Goal: Task Accomplishment & Management: Use online tool/utility

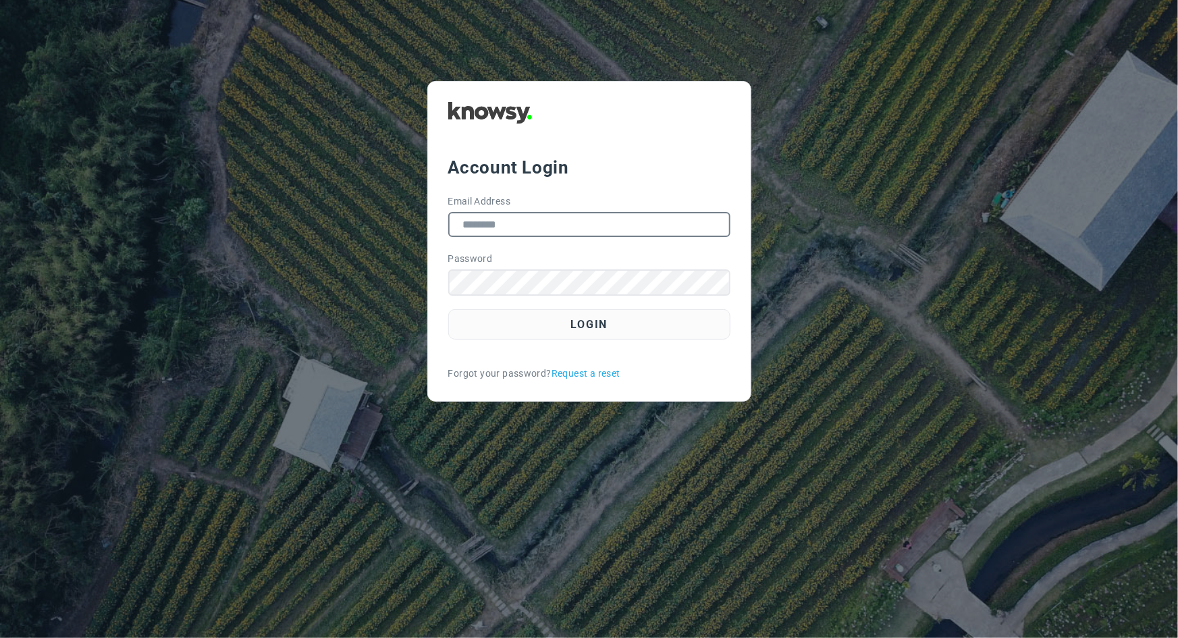
click at [686, 229] on input "Email Address" at bounding box center [589, 224] width 282 height 25
click at [730, 225] on div at bounding box center [730, 225] width 0 height 0
type input "**********"
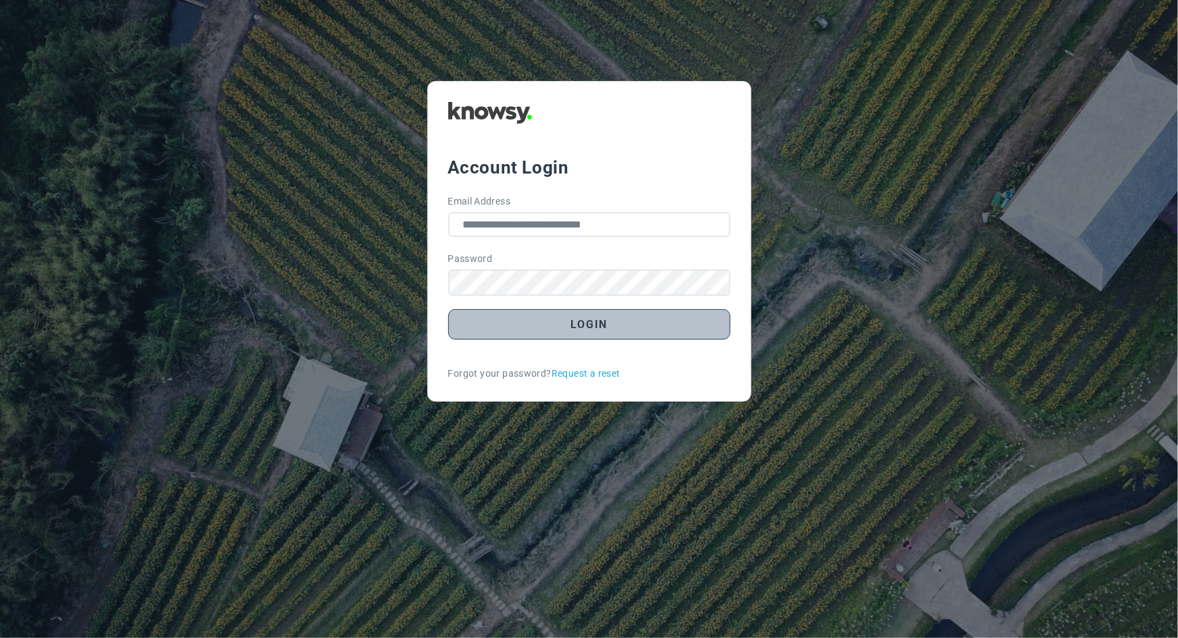
click at [530, 319] on button "Login" at bounding box center [589, 324] width 282 height 30
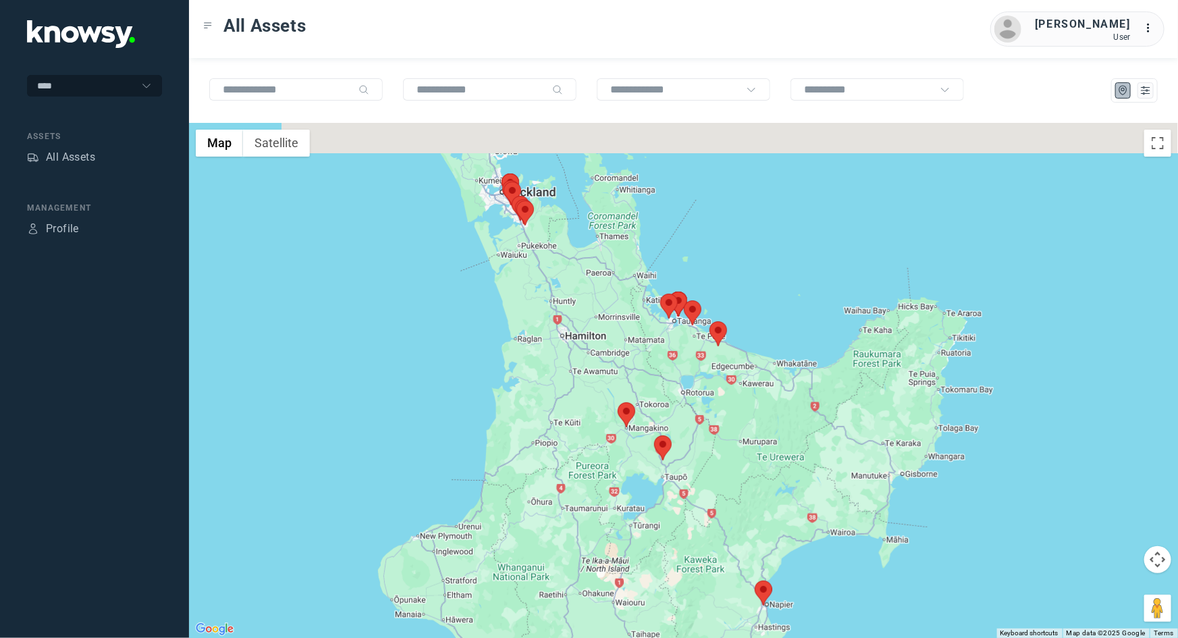
drag, startPoint x: 761, startPoint y: 184, endPoint x: 755, endPoint y: 603, distance: 419.1
click at [755, 603] on img at bounding box center [764, 592] width 18 height 25
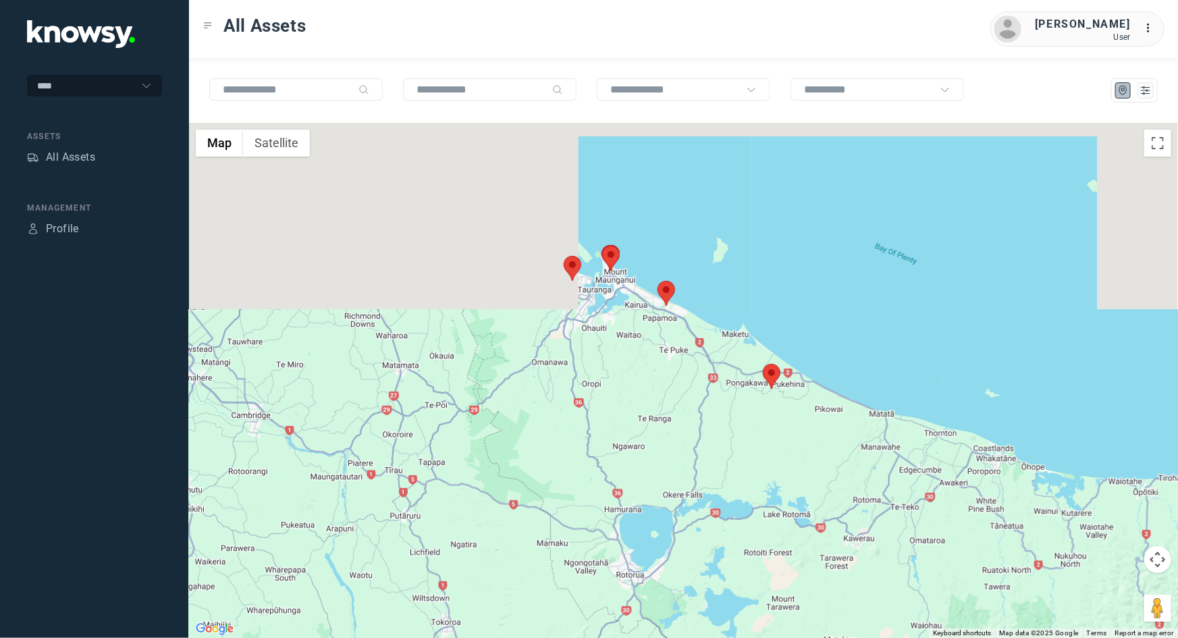
drag, startPoint x: 674, startPoint y: 133, endPoint x: 699, endPoint y: 439, distance: 306.8
click at [699, 439] on div at bounding box center [683, 380] width 989 height 515
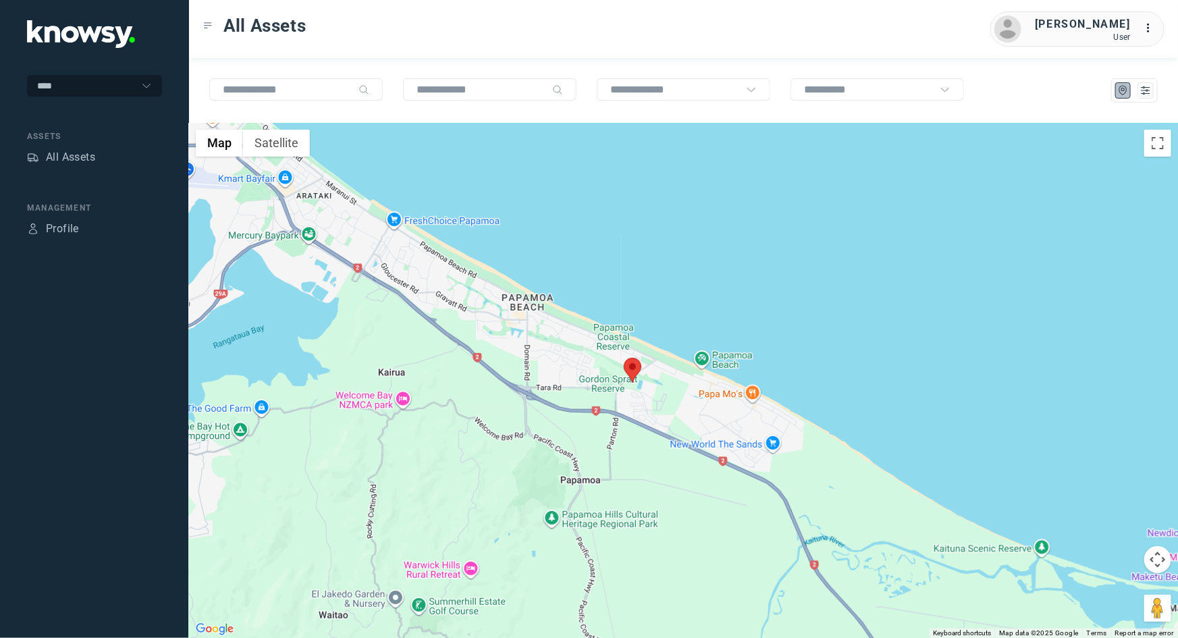
drag, startPoint x: 608, startPoint y: 388, endPoint x: 607, endPoint y: 466, distance: 77.6
click at [607, 466] on div at bounding box center [683, 380] width 989 height 515
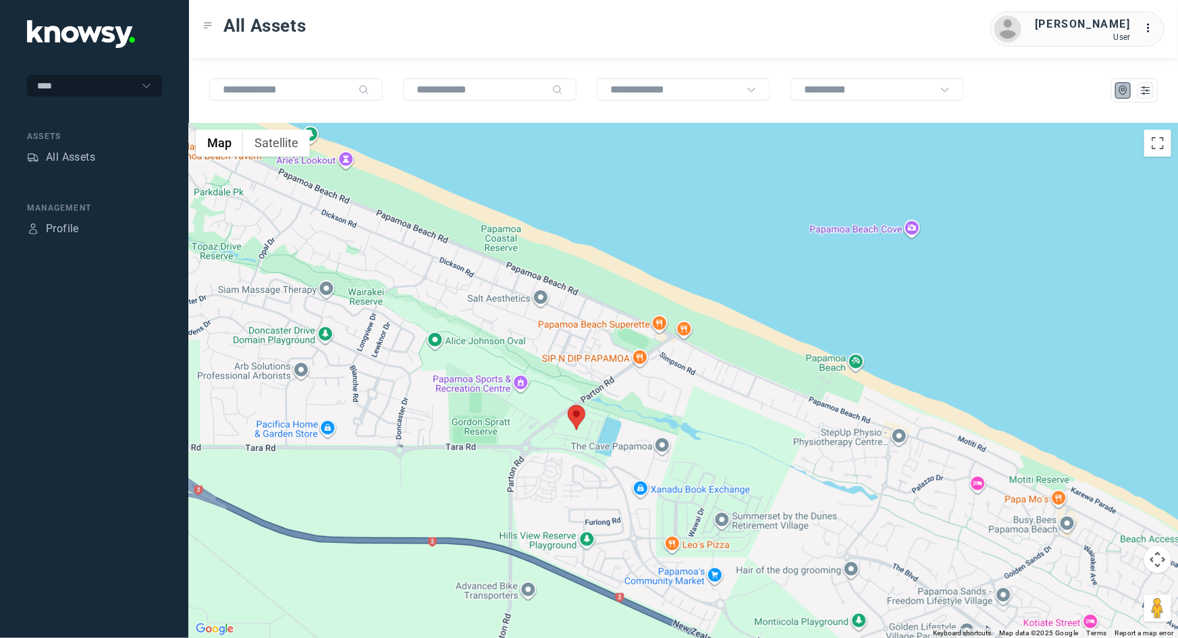
drag, startPoint x: 510, startPoint y: 362, endPoint x: 560, endPoint y: 424, distance: 80.6
click at [560, 424] on div at bounding box center [683, 380] width 989 height 515
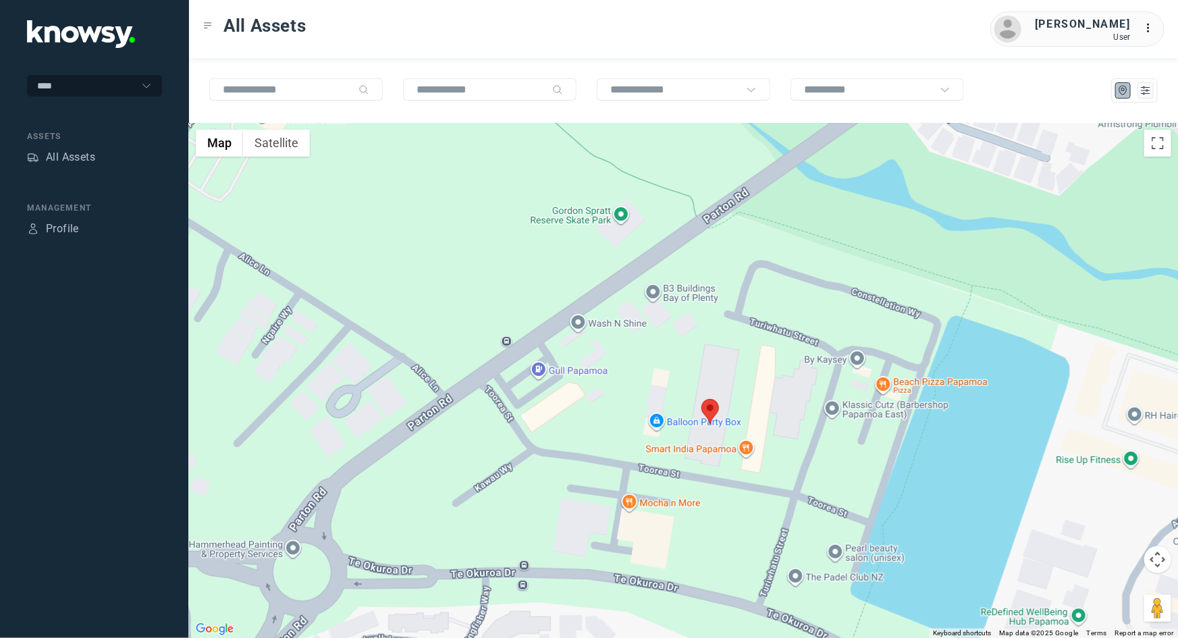
drag, startPoint x: 681, startPoint y: 491, endPoint x: 696, endPoint y: 433, distance: 60.7
click at [696, 433] on div at bounding box center [683, 380] width 989 height 515
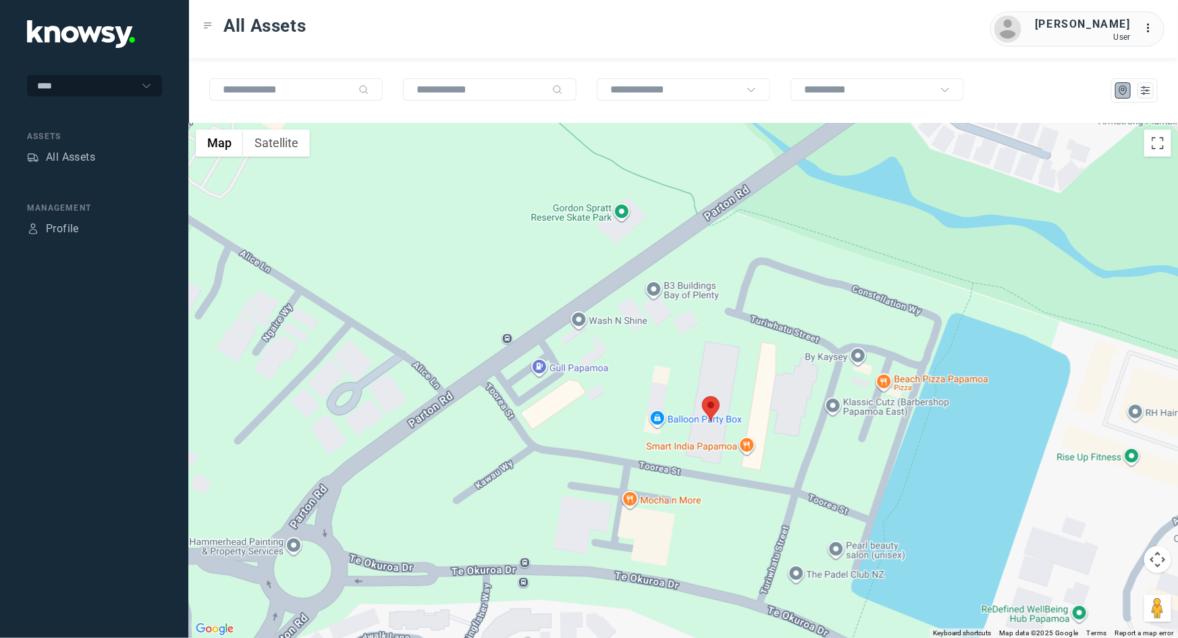
click at [702, 396] on area at bounding box center [702, 396] width 0 height 0
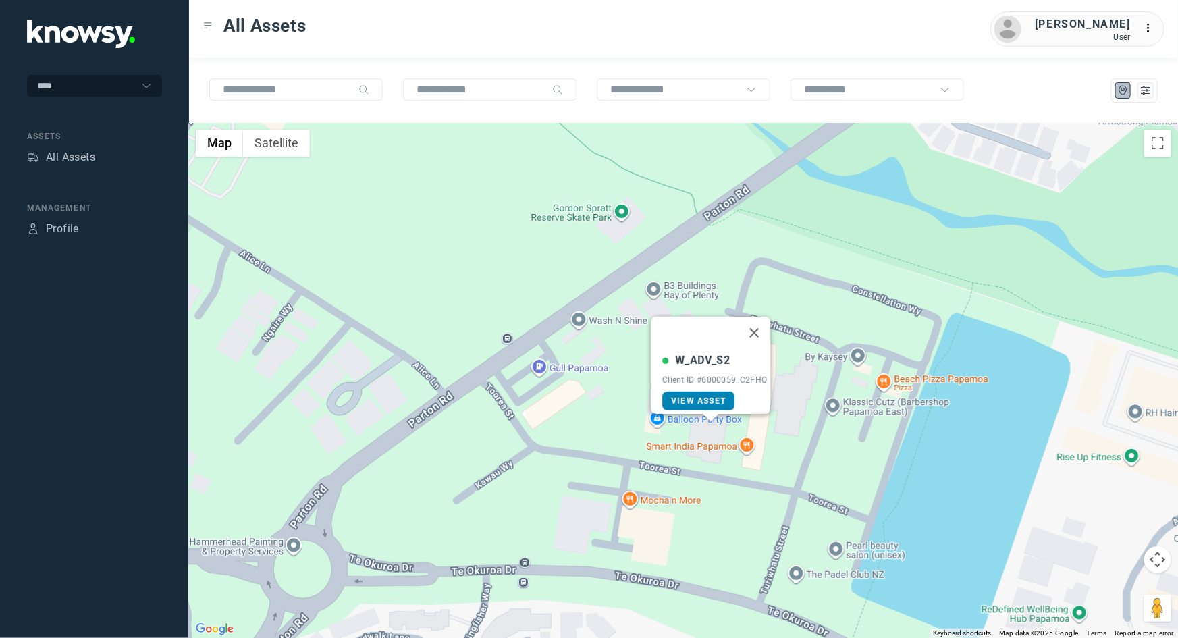
click at [713, 396] on span "View Asset" at bounding box center [698, 400] width 55 height 9
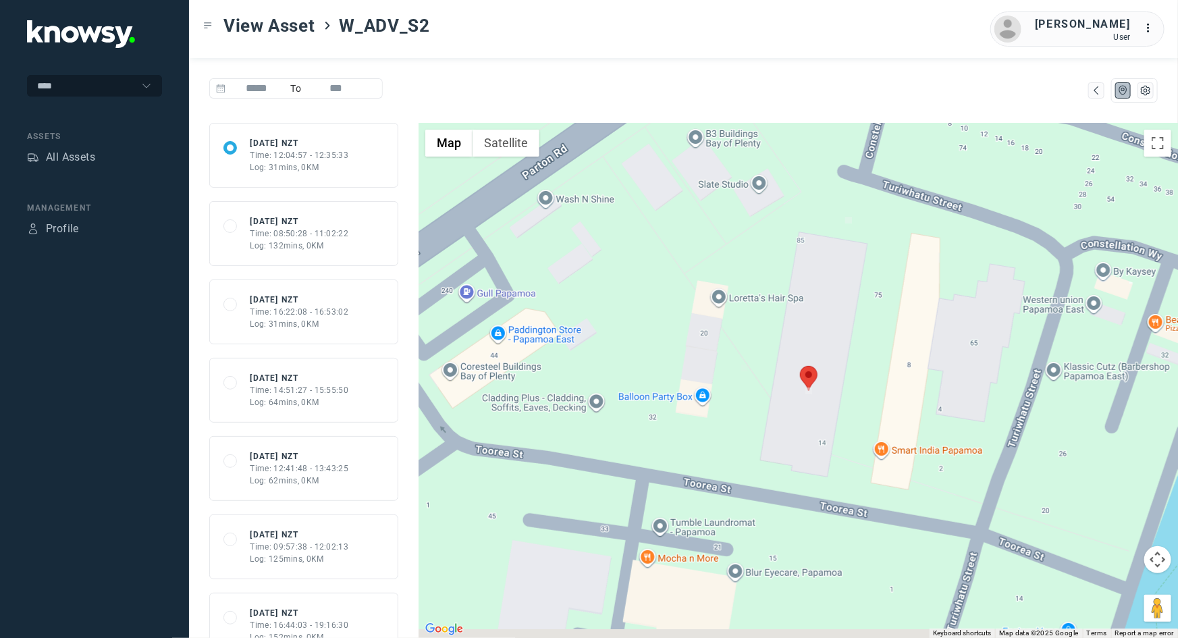
drag, startPoint x: 802, startPoint y: 550, endPoint x: 796, endPoint y: 458, distance: 92.0
click at [796, 458] on div at bounding box center [797, 380] width 759 height 515
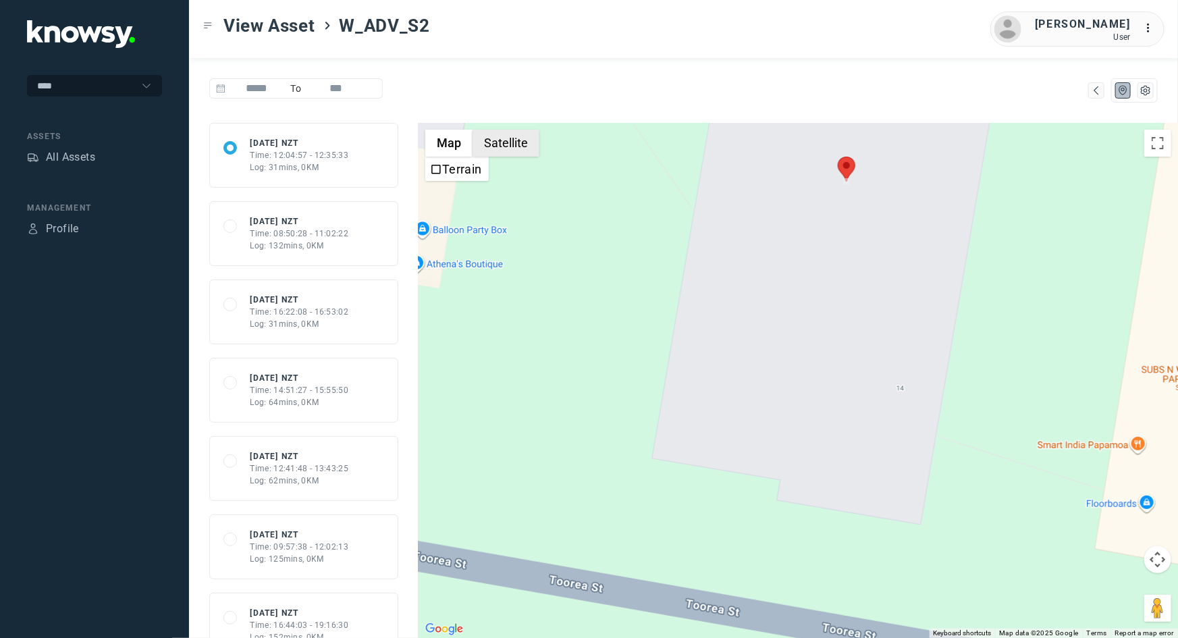
click at [487, 146] on button "Satellite" at bounding box center [505, 143] width 67 height 27
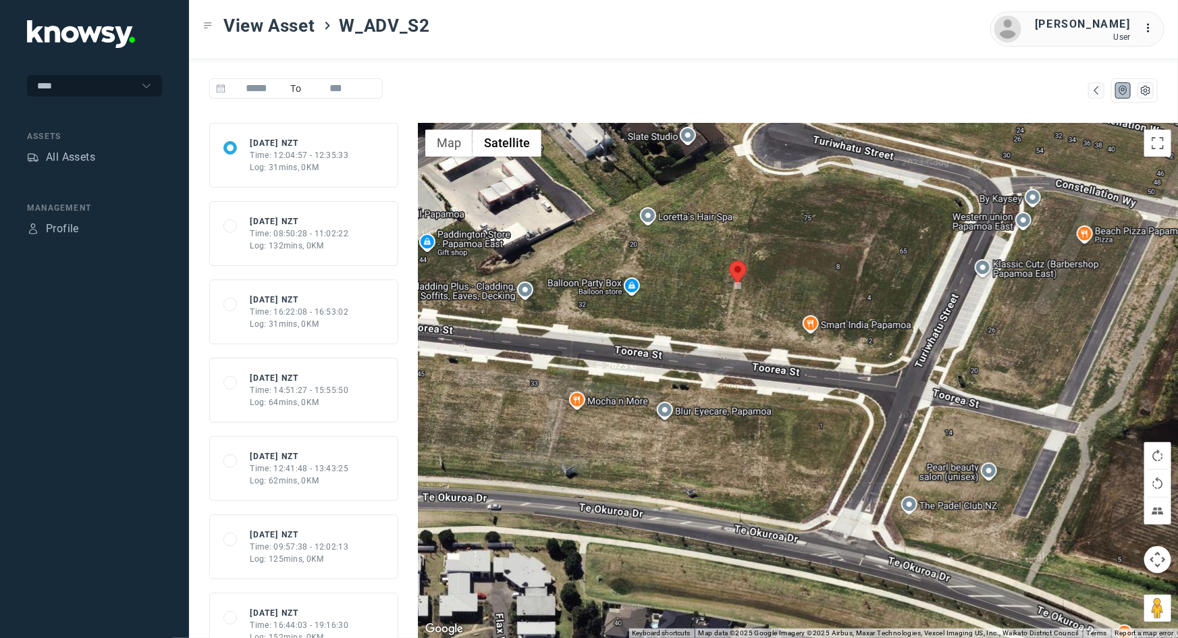
drag, startPoint x: 775, startPoint y: 253, endPoint x: 765, endPoint y: 302, distance: 49.6
click at [765, 302] on div at bounding box center [797, 380] width 759 height 515
